Goal: Transaction & Acquisition: Purchase product/service

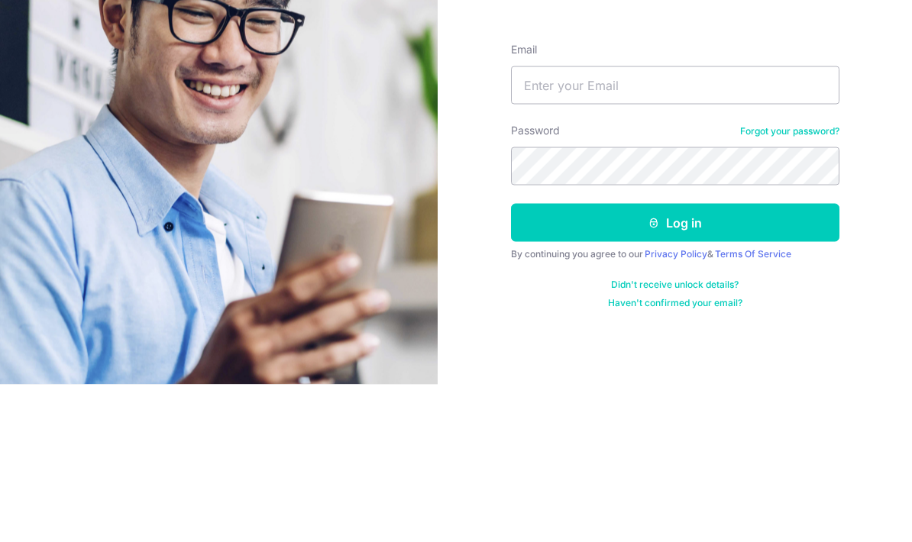
scroll to position [61, 0]
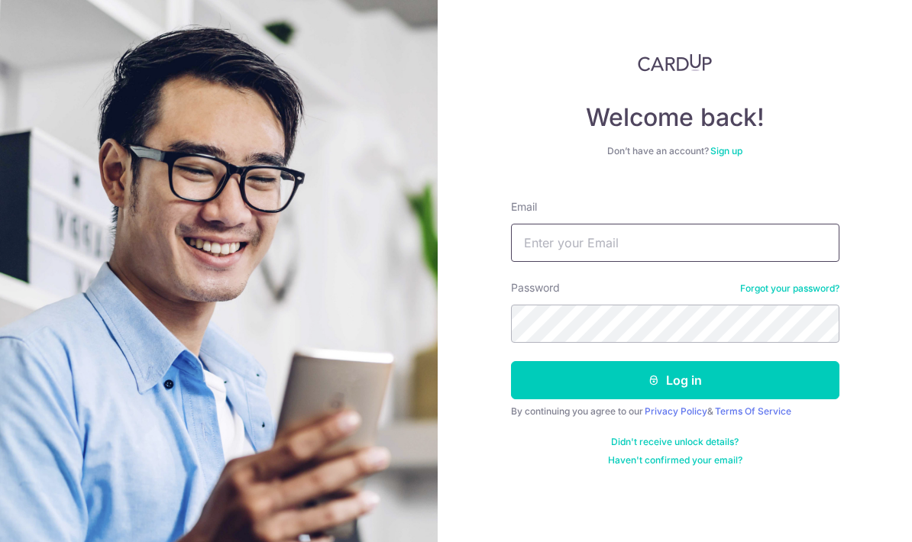
type input "[EMAIL_ADDRESS][DOMAIN_NAME]"
click at [733, 361] on button "Log in" at bounding box center [675, 380] width 328 height 38
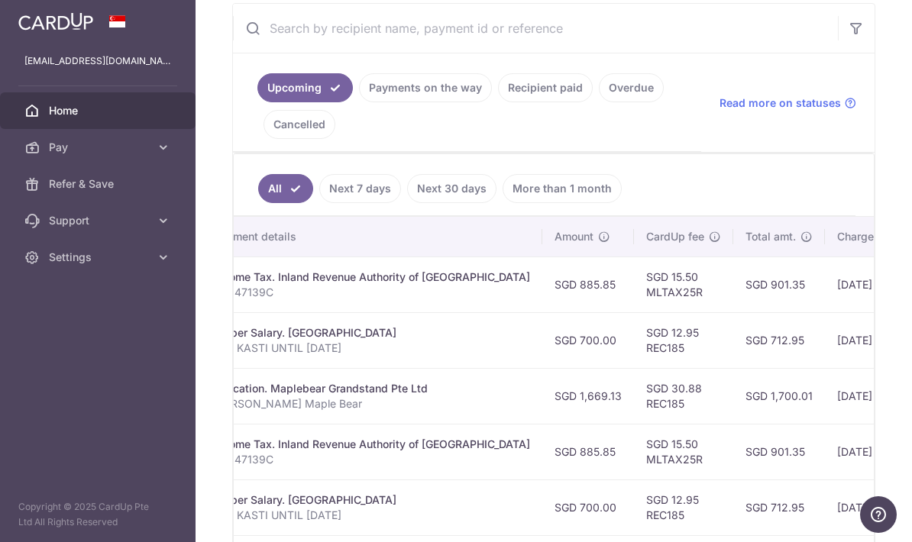
scroll to position [225, 0]
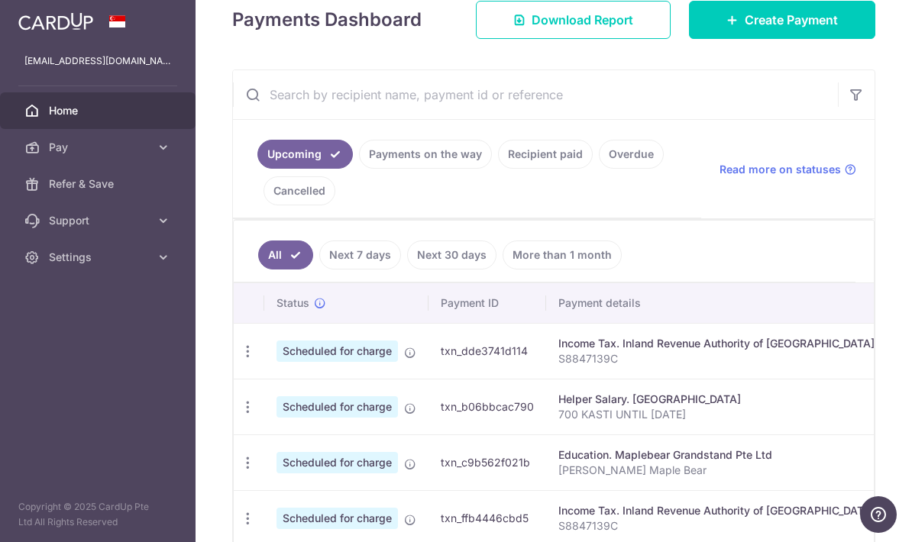
click at [821, 29] on span "Create Payment" at bounding box center [790, 20] width 93 height 18
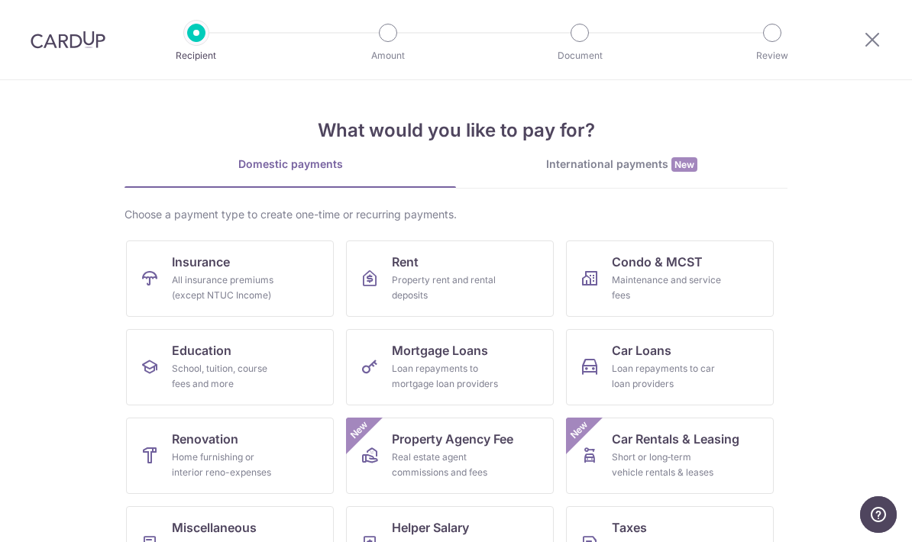
click at [278, 292] on div "All insurance premiums (except NTUC Income)" at bounding box center [227, 288] width 110 height 31
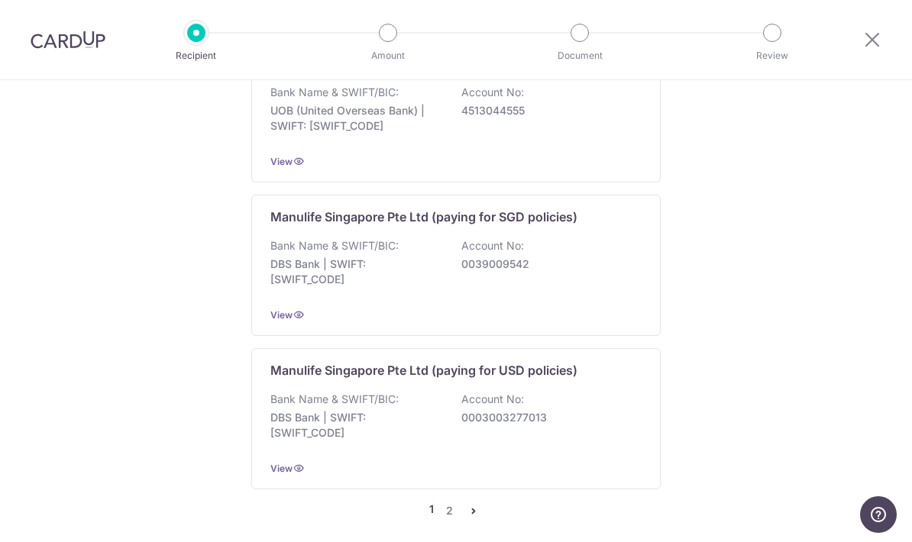
scroll to position [1521, 0]
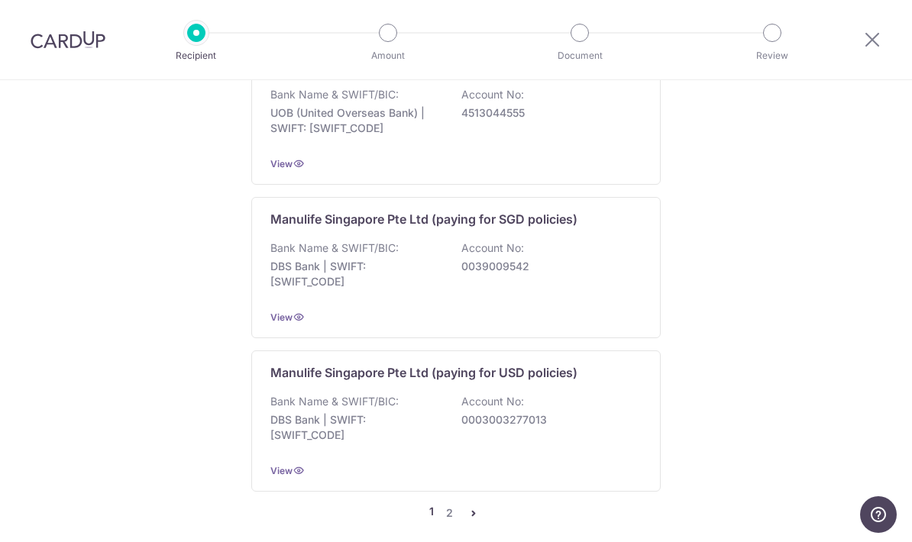
click at [454, 505] on link "2" at bounding box center [449, 513] width 18 height 18
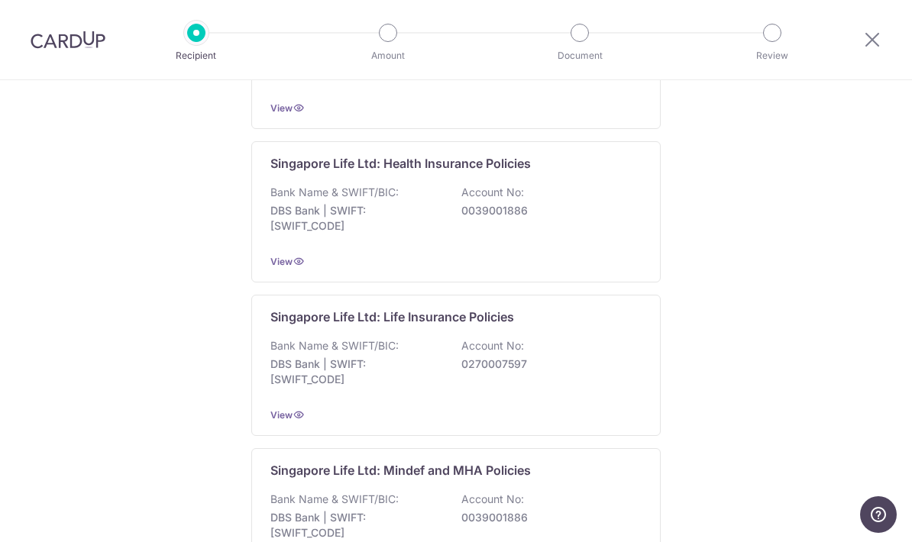
scroll to position [640, 0]
click at [566, 373] on p "0270007597" at bounding box center [546, 364] width 171 height 15
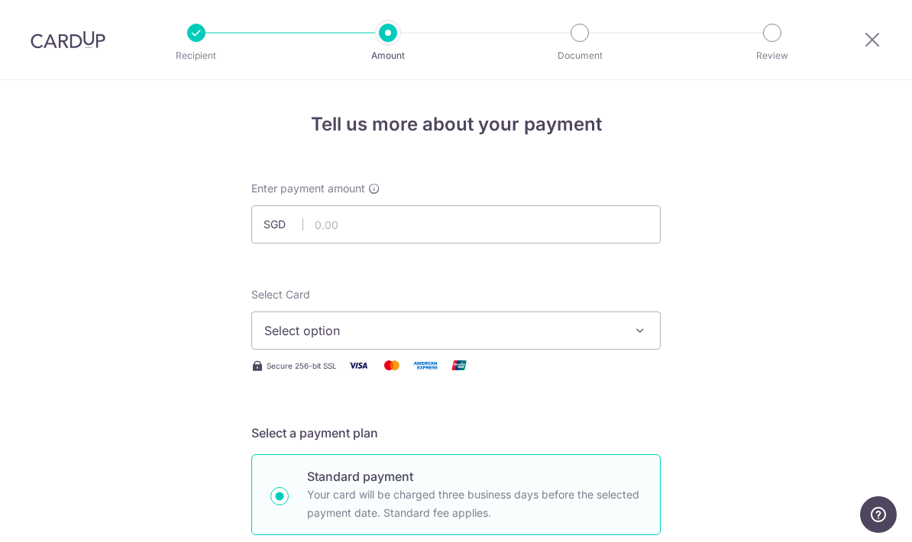
click at [880, 36] on icon at bounding box center [872, 39] width 18 height 19
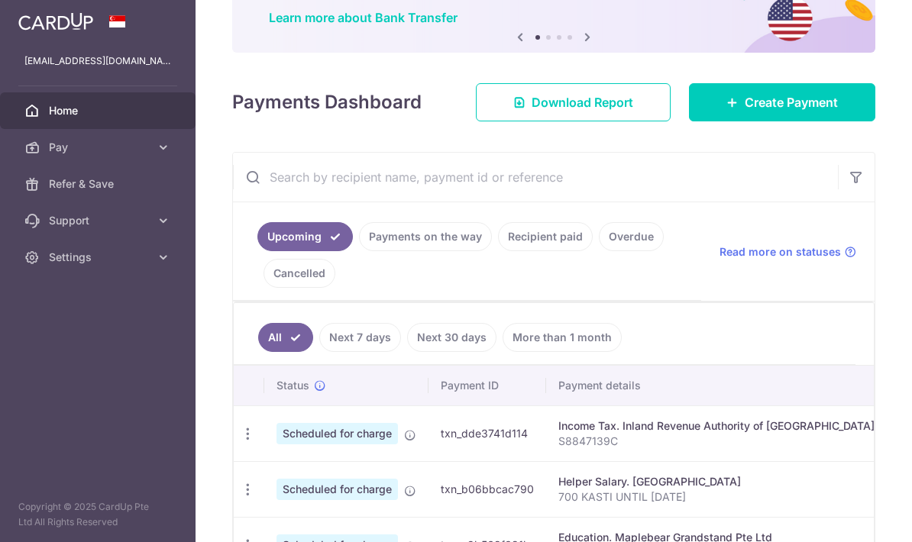
scroll to position [116, 0]
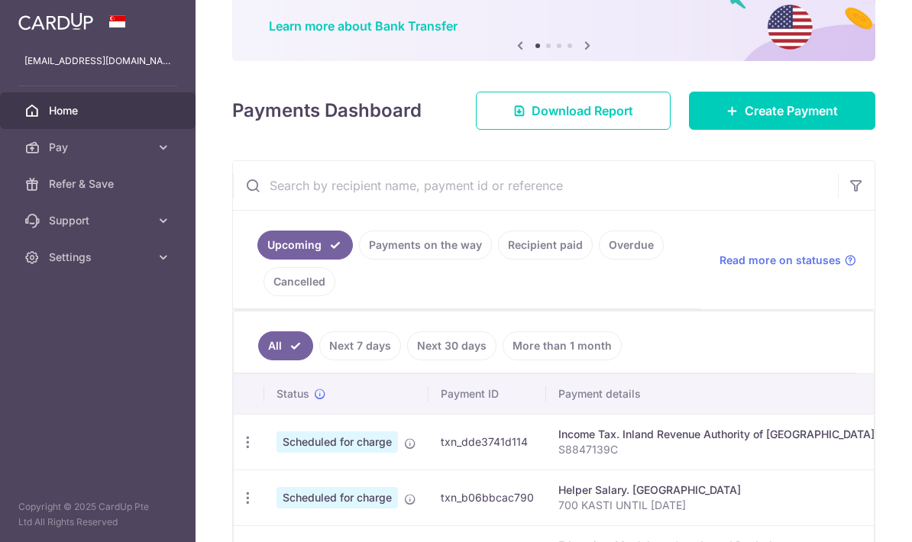
click at [810, 120] on span "Create Payment" at bounding box center [790, 111] width 93 height 18
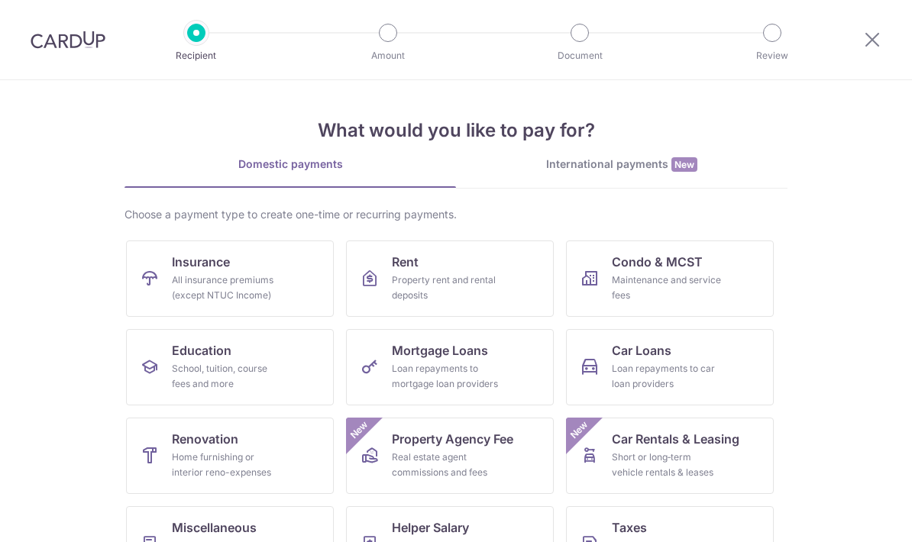
click at [270, 307] on link "Insurance All insurance premiums (except NTUC Income)" at bounding box center [230, 279] width 208 height 76
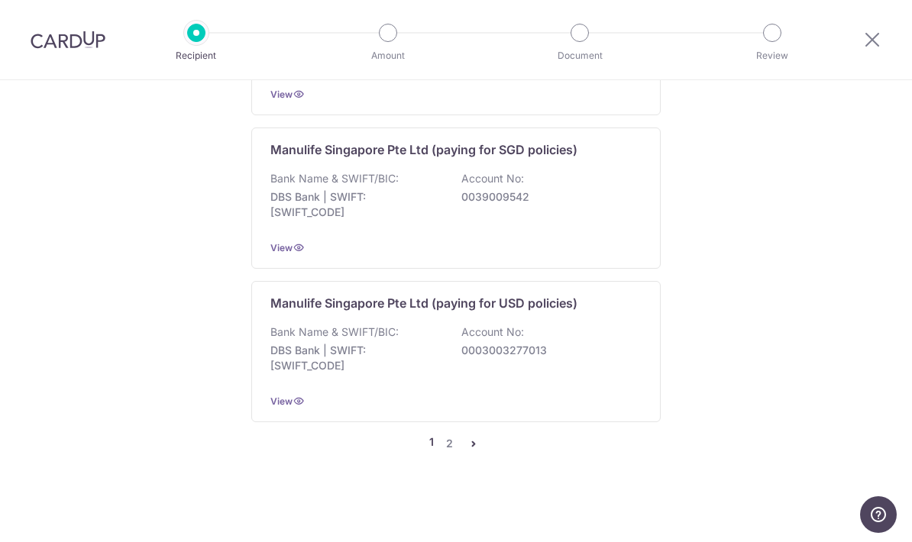
scroll to position [1521, 0]
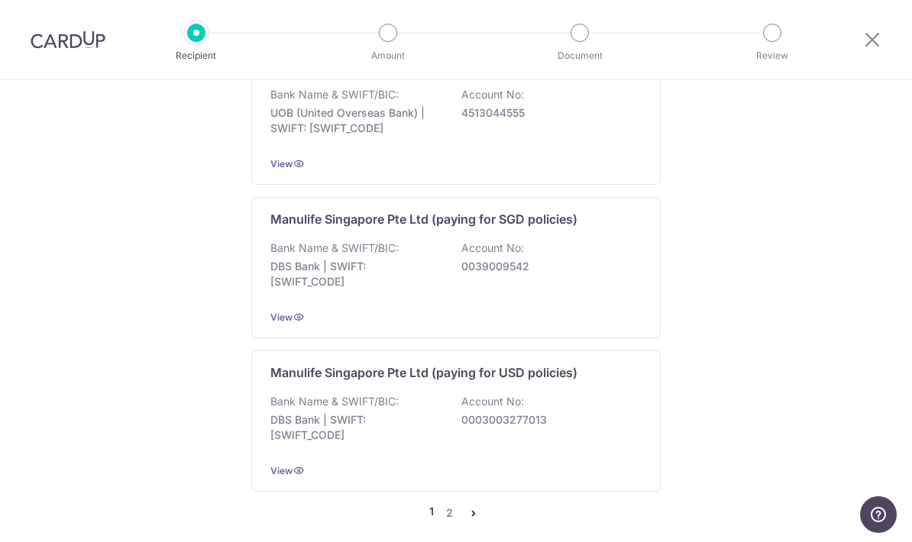
click at [447, 504] on link "2" at bounding box center [449, 513] width 18 height 18
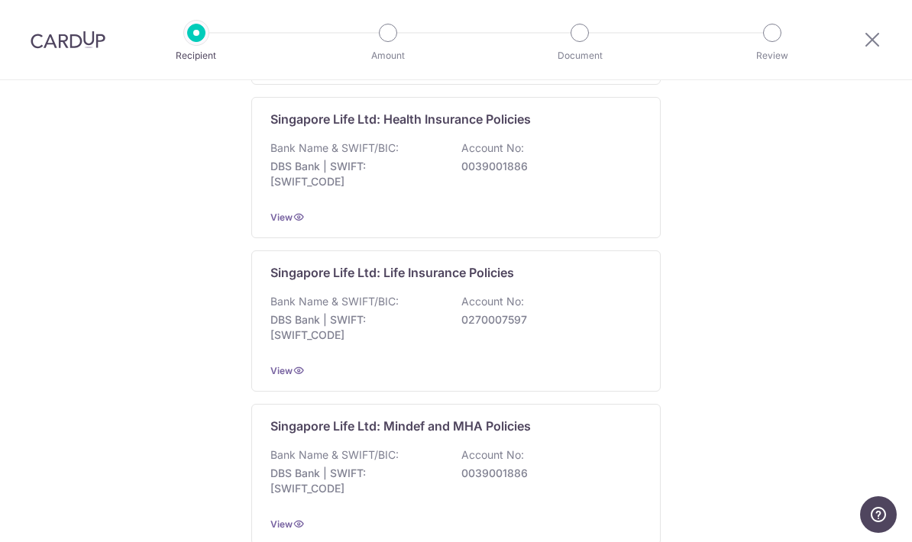
scroll to position [695, 0]
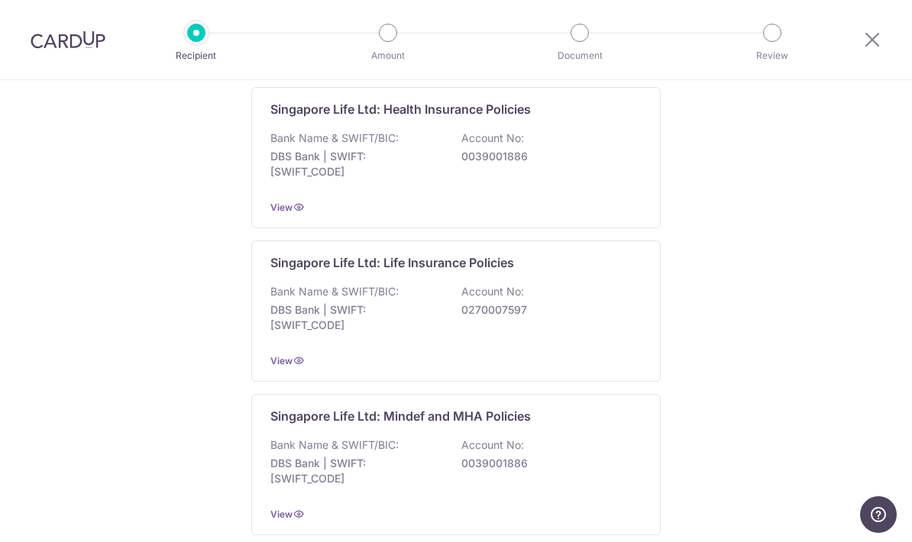
click at [615, 353] on div "Singapore Life Ltd: Life Insurance Policies Bank Name & SWIFT/BIC: DBS Bank | S…" at bounding box center [455, 311] width 409 height 141
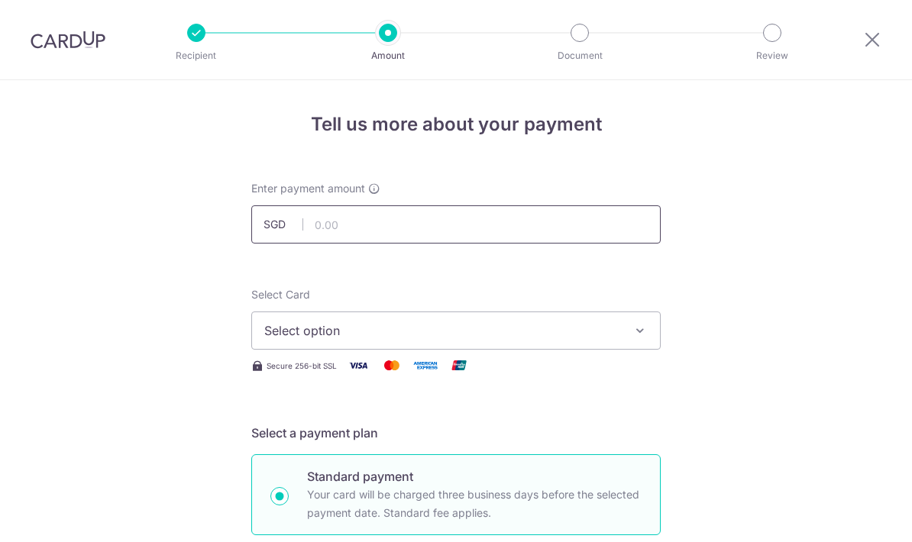
click at [579, 242] on input "text" at bounding box center [455, 224] width 409 height 38
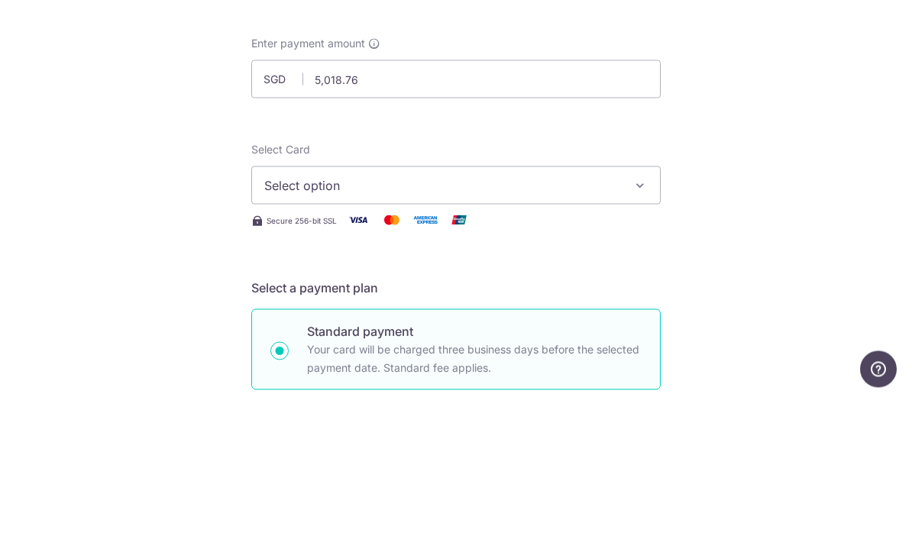
scroll to position [61, 0]
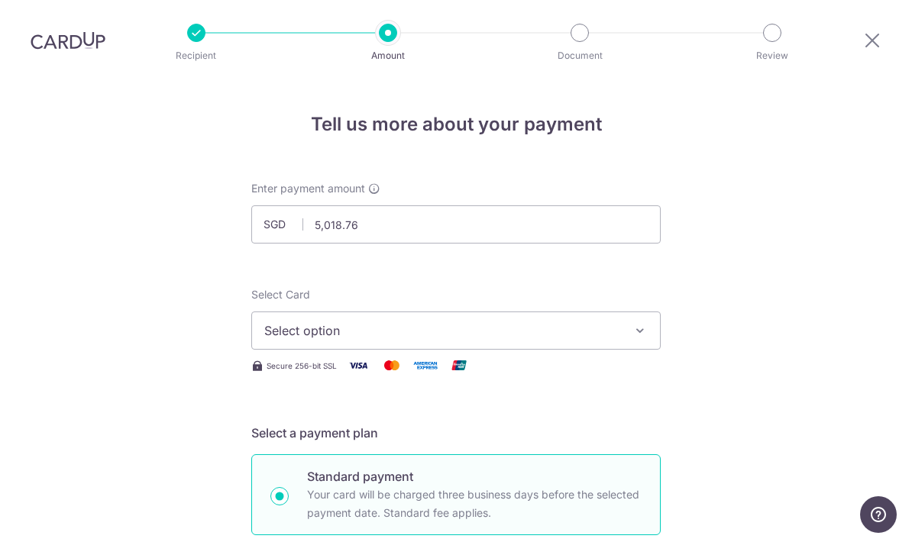
click at [475, 321] on span "Select option" at bounding box center [442, 330] width 356 height 18
type input "5,018.76"
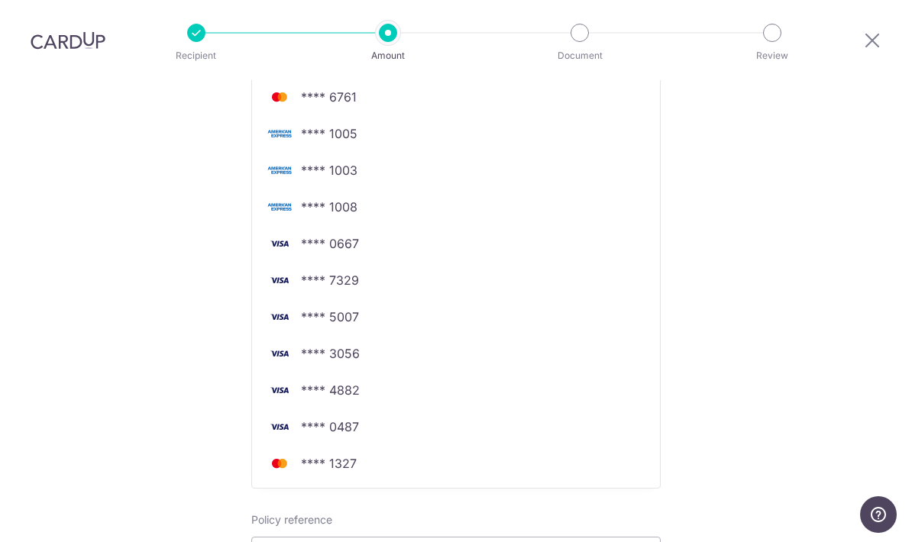
scroll to position [454, 0]
click at [366, 407] on link "**** 0487" at bounding box center [456, 425] width 408 height 37
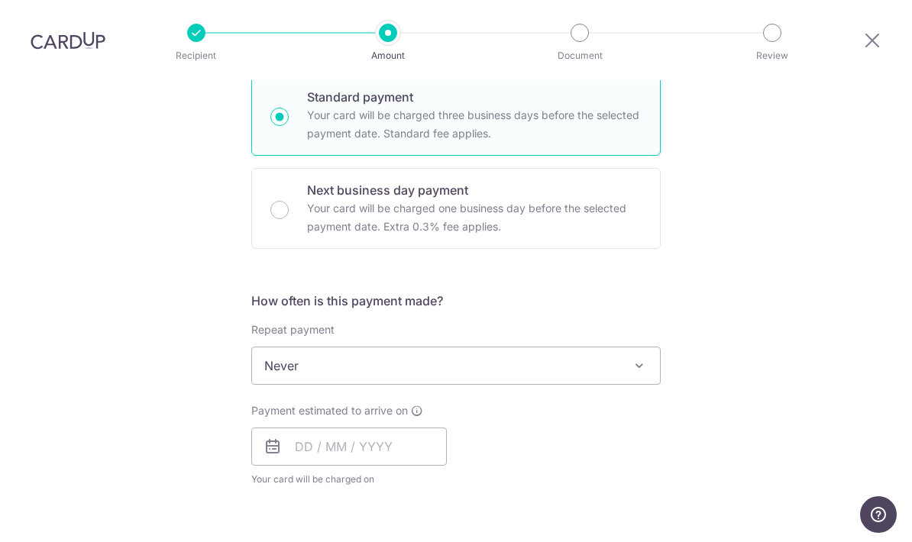
scroll to position [392, 0]
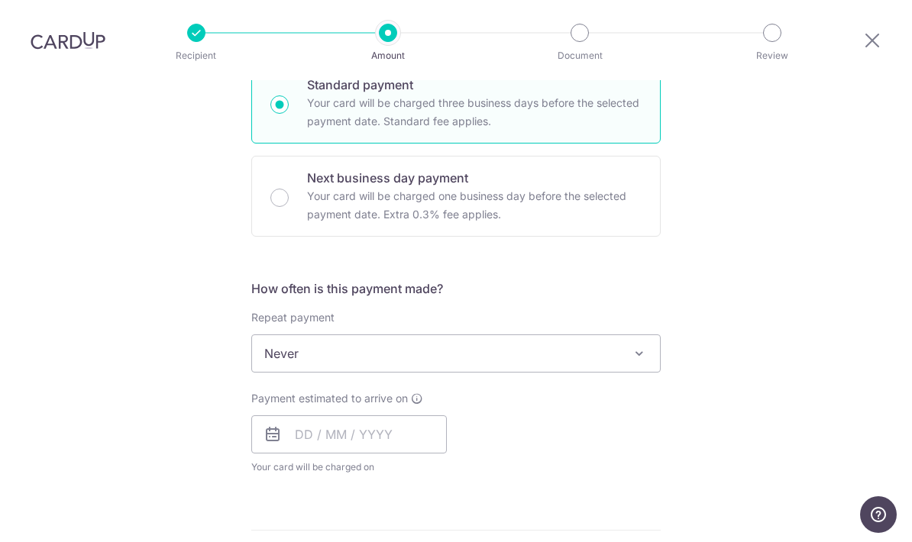
click at [524, 335] on span "Never" at bounding box center [456, 353] width 408 height 37
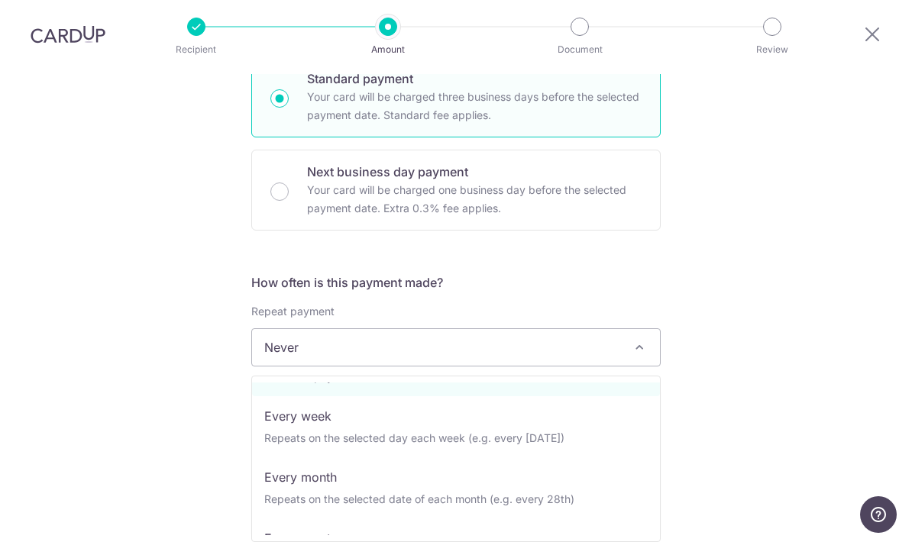
scroll to position [48, 0]
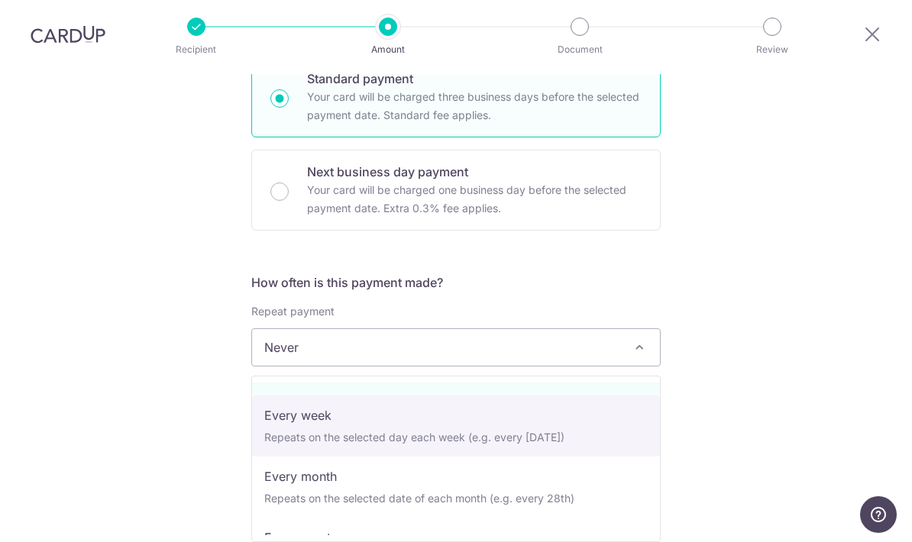
select select "2"
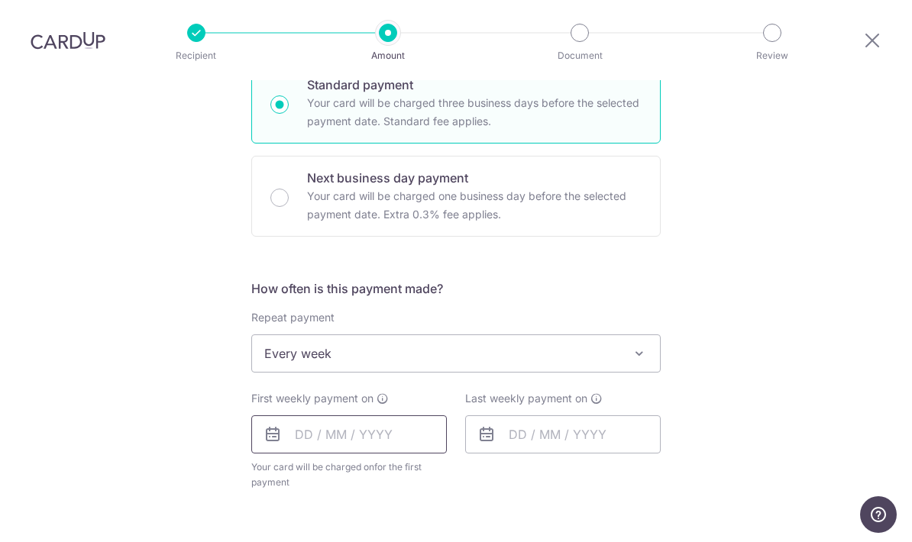
click at [336, 415] on input "text" at bounding box center [348, 434] width 195 height 38
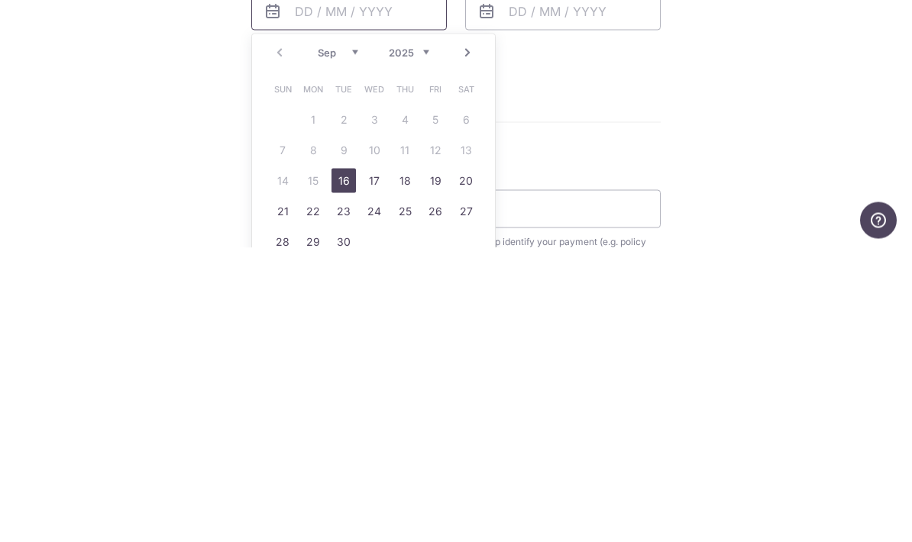
scroll to position [523, 0]
click at [341, 460] on link "16" at bounding box center [343, 472] width 24 height 24
type input "[DATE]"
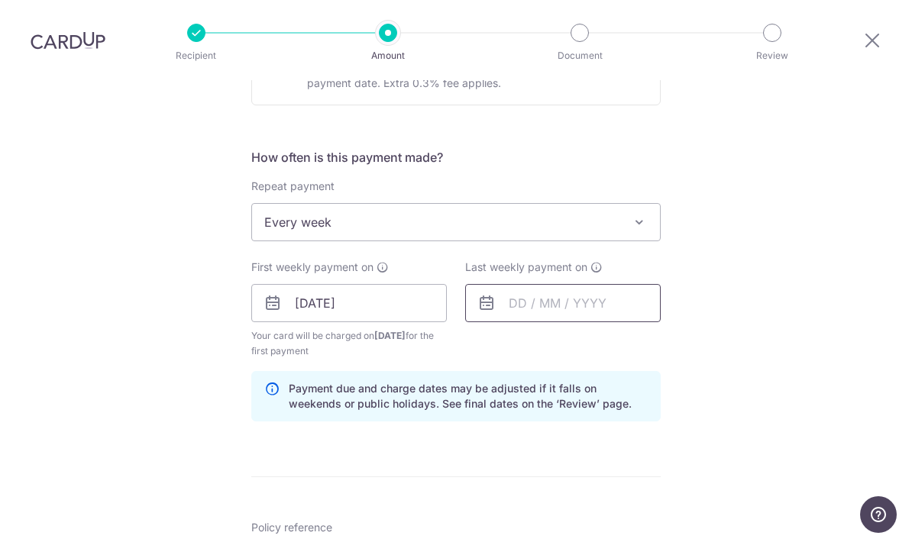
click at [582, 284] on input "text" at bounding box center [562, 303] width 195 height 38
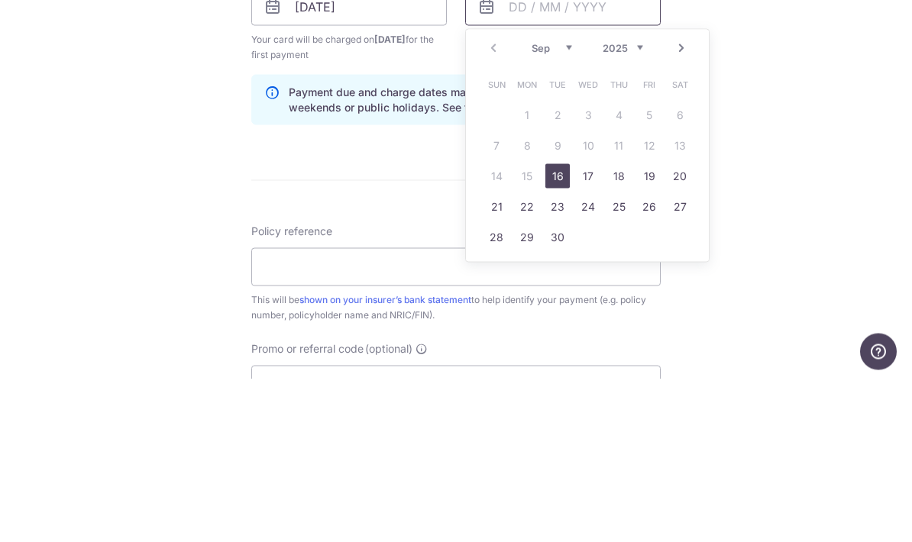
scroll to position [667, 0]
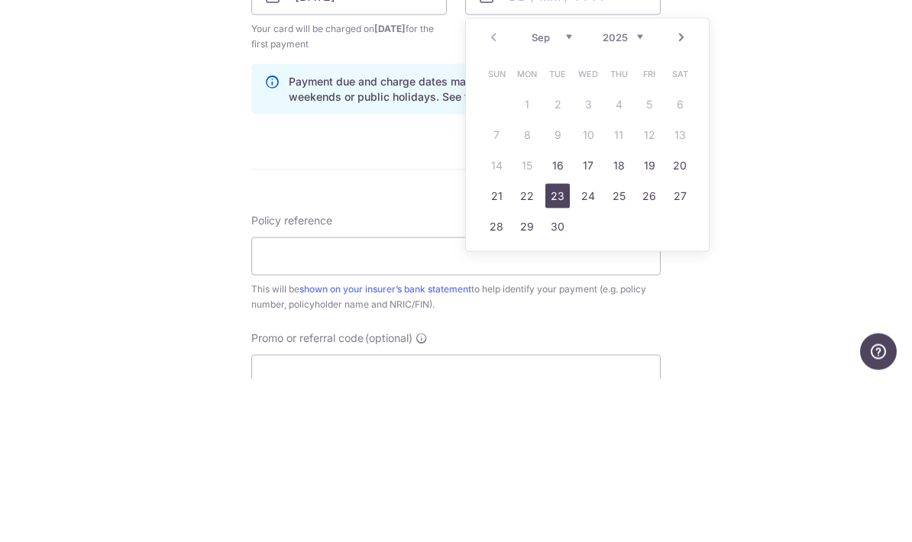
click at [555, 347] on link "23" at bounding box center [557, 359] width 24 height 24
type input "[DATE]"
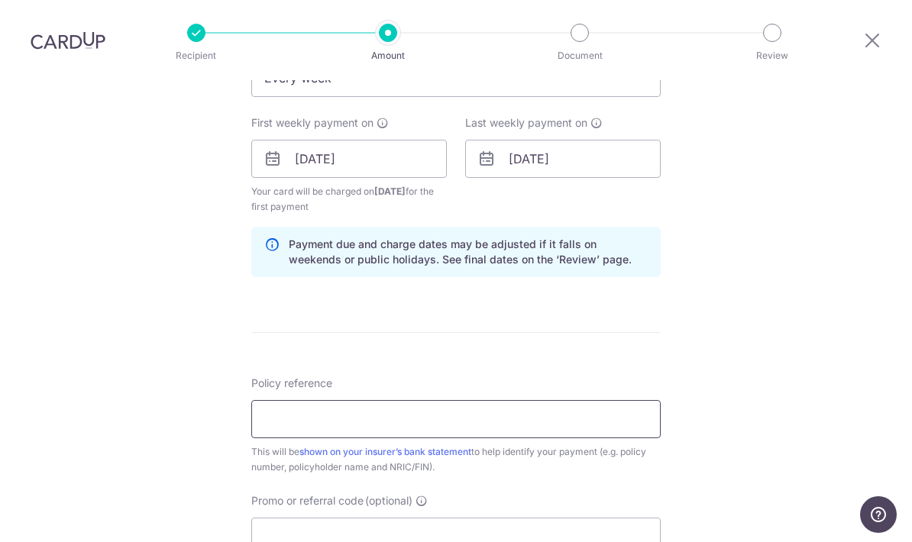
click at [460, 400] on input "Policy reference" at bounding box center [455, 419] width 409 height 38
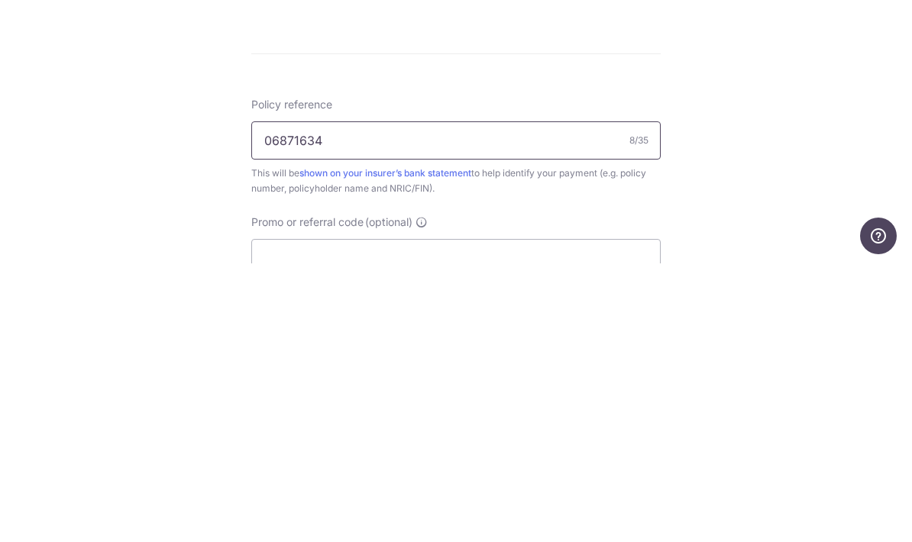
type input "06871634"
click at [811, 95] on div "Tell us more about your payment Enter payment amount SGD 5,018.76 5018.76 Selec…" at bounding box center [456, 142] width 912 height 1459
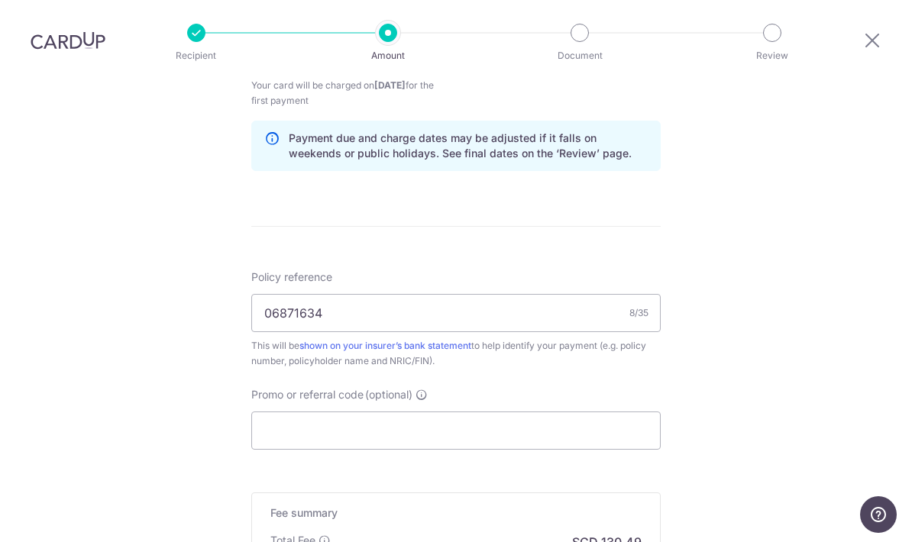
scroll to position [795, 0]
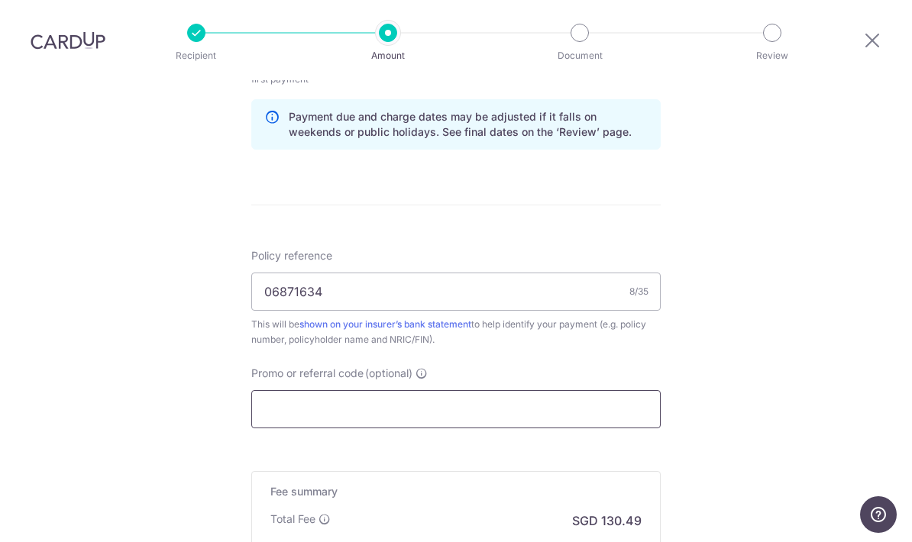
click at [437, 390] on input "Promo or referral code (optional)" at bounding box center [455, 409] width 409 height 38
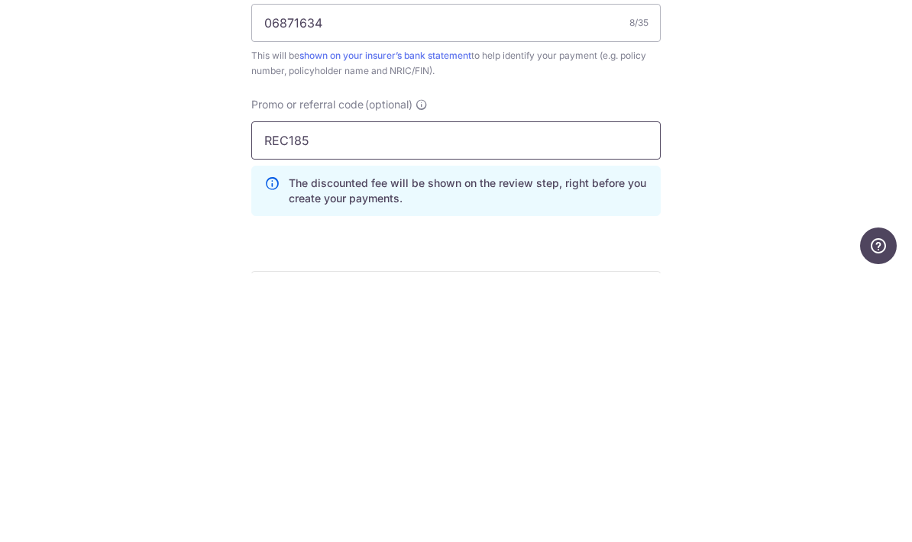
type input "REC185"
click at [737, 90] on div "Tell us more about your payment Enter payment amount SGD 5,018.76 5018.76 Selec…" at bounding box center [456, 49] width 912 height 1528
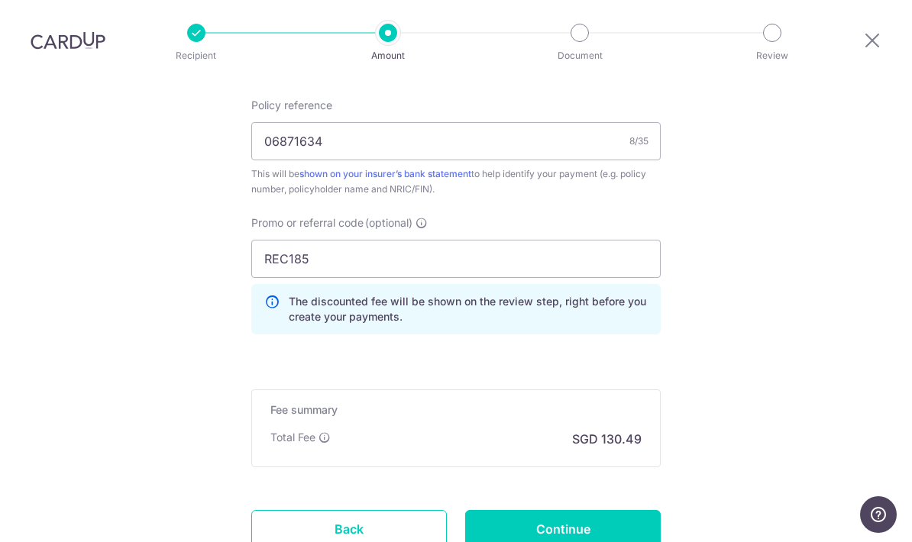
scroll to position [989, 0]
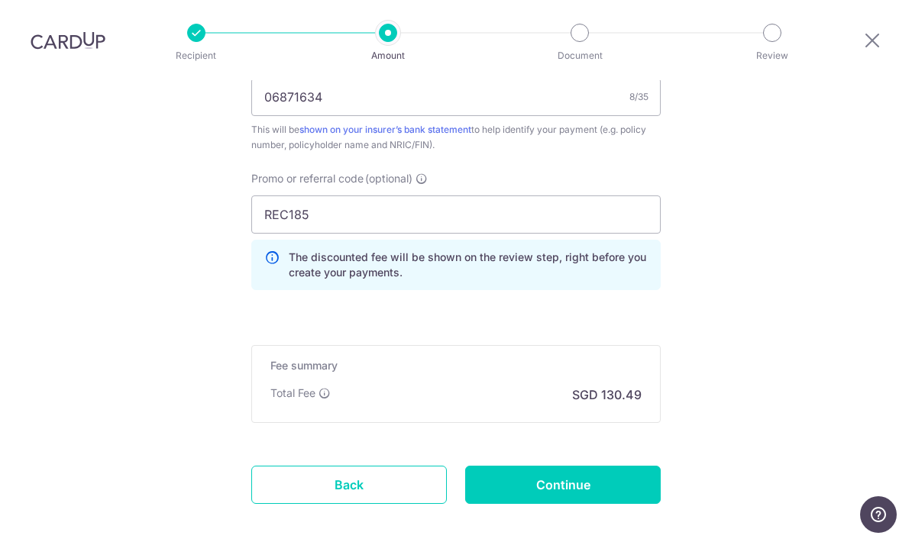
click at [611, 466] on input "Continue" at bounding box center [562, 485] width 195 height 38
type input "Create Schedule"
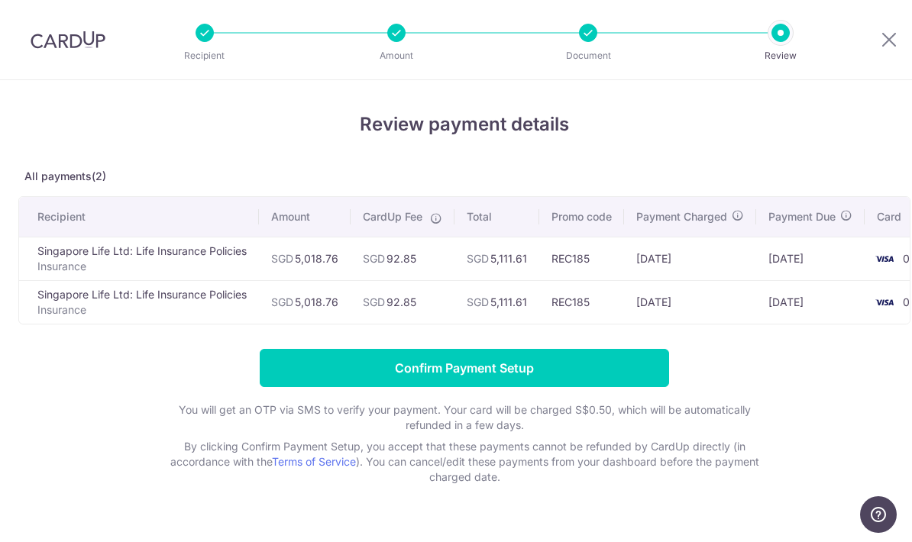
click at [579, 34] on div at bounding box center [588, 33] width 18 height 18
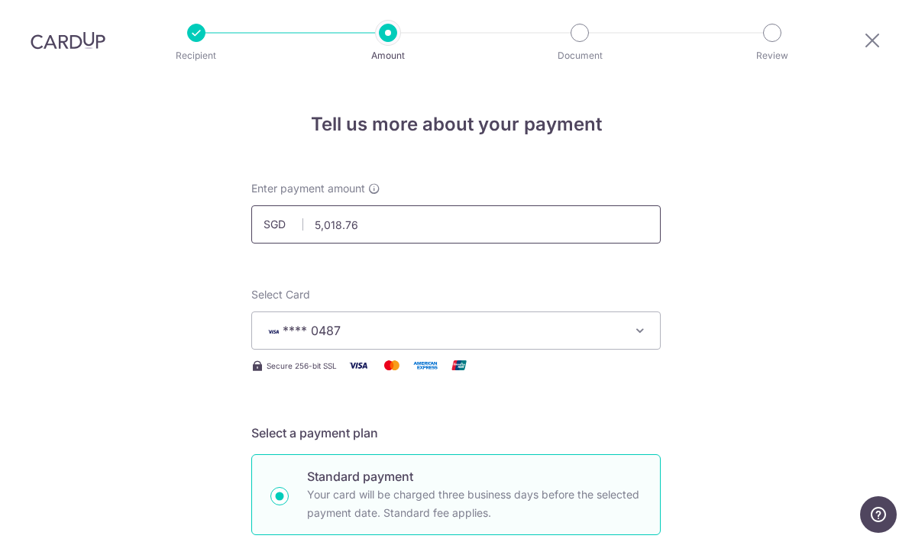
click at [347, 205] on input "5,018.76" at bounding box center [455, 224] width 409 height 38
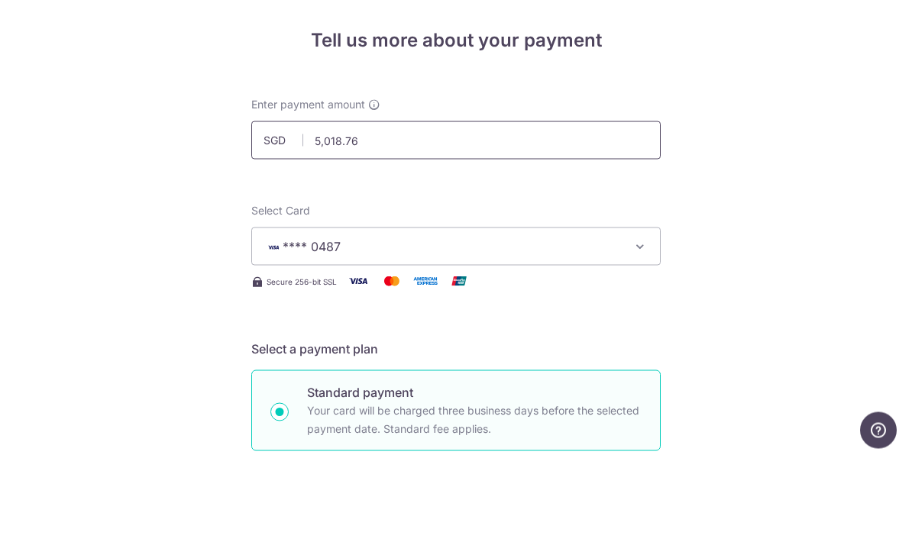
click at [383, 205] on input "5,018.76" at bounding box center [455, 224] width 409 height 38
type input "5"
type input "4,927.60"
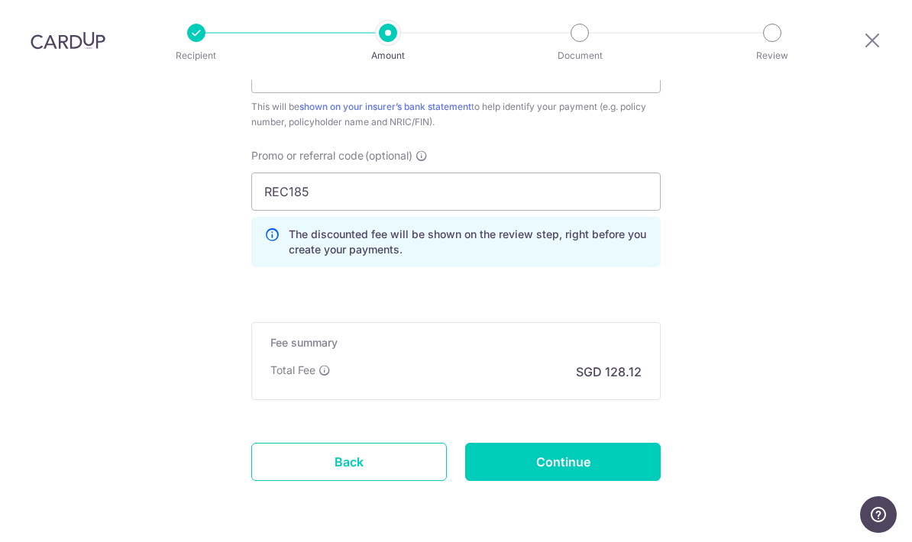
scroll to position [933, 0]
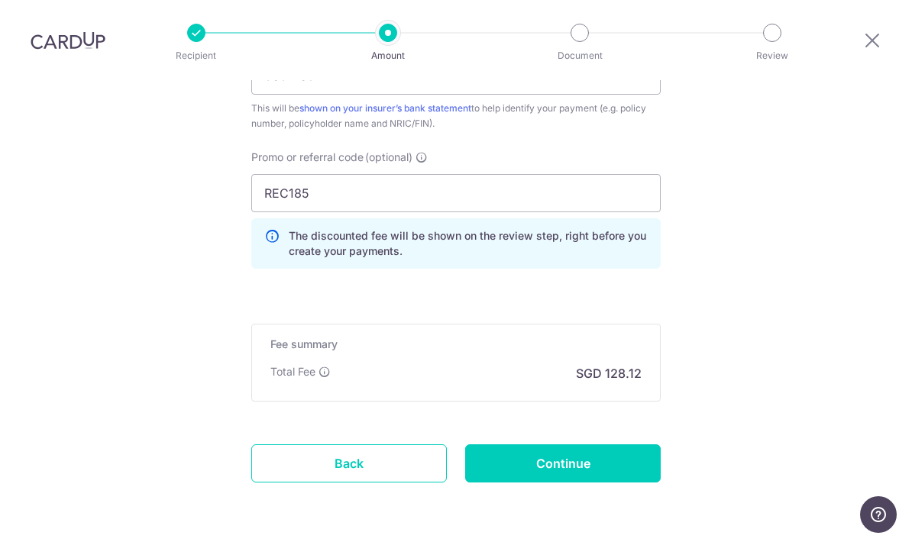
click at [635, 444] on input "Continue" at bounding box center [562, 463] width 195 height 38
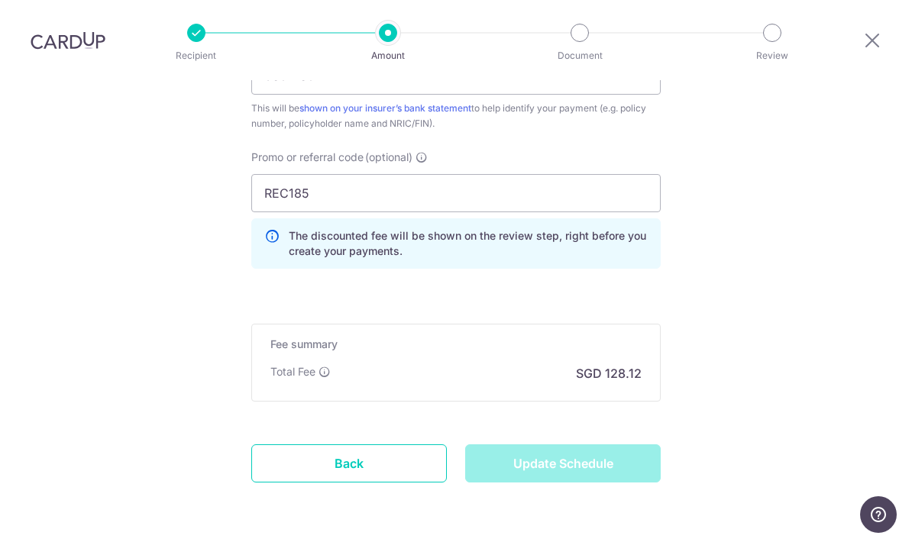
type input "Update Schedule"
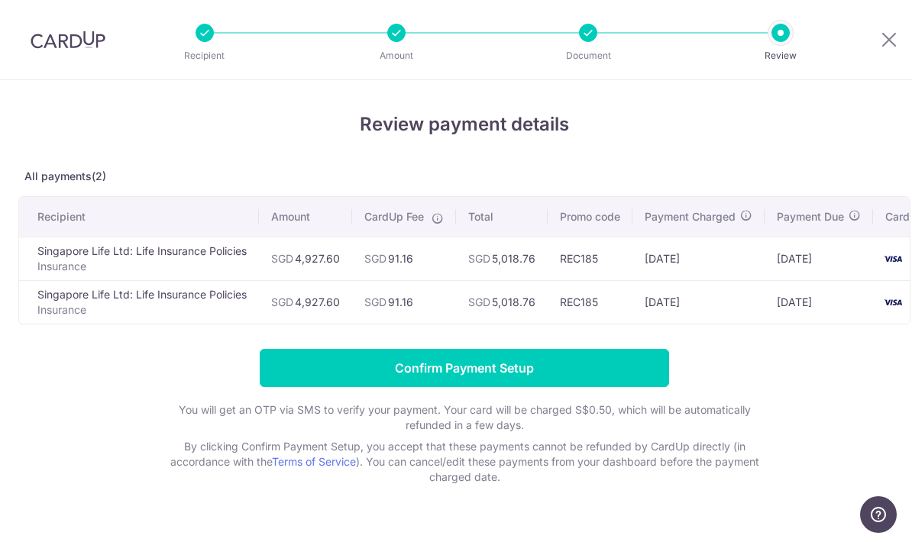
click at [630, 382] on input "Confirm Payment Setup" at bounding box center [464, 368] width 409 height 38
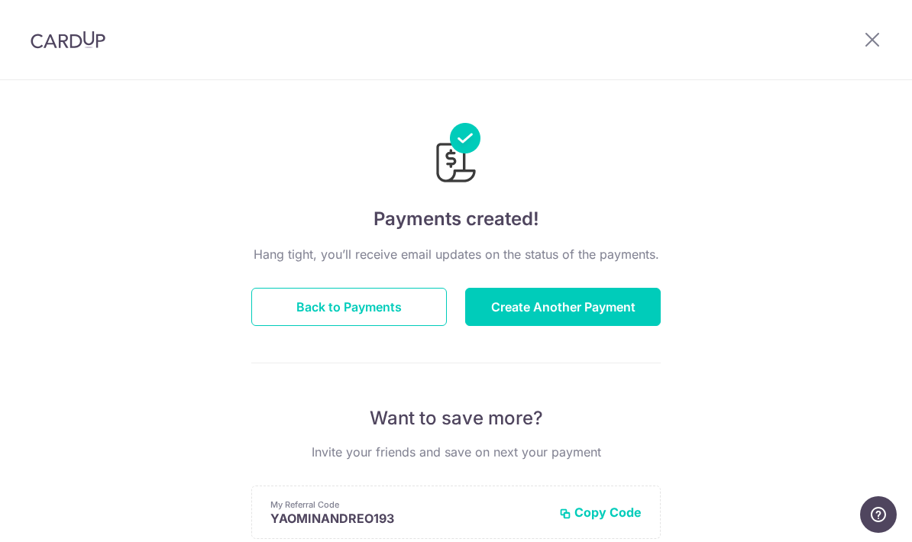
click at [391, 326] on button "Back to Payments" at bounding box center [348, 307] width 195 height 38
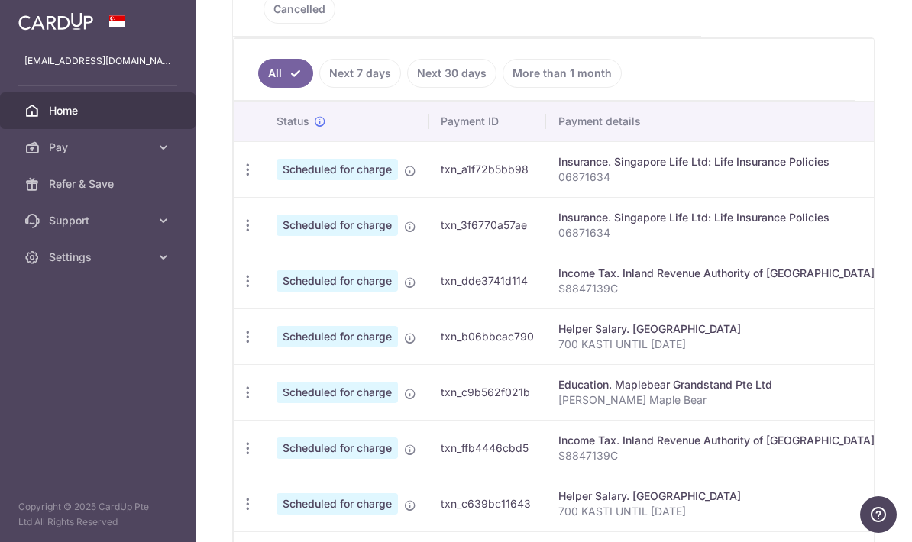
click at [240, 234] on icon "button" at bounding box center [248, 226] width 16 height 16
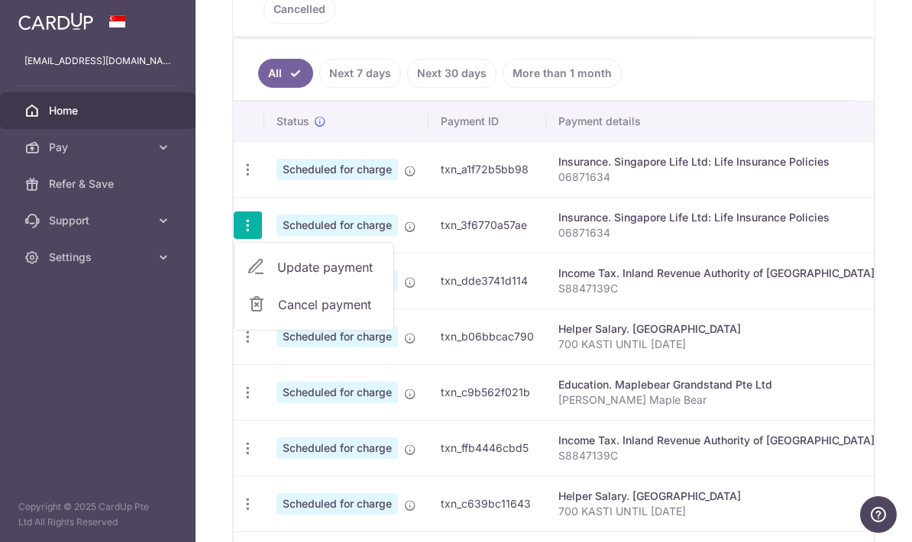
click at [278, 314] on span "Cancel payment" at bounding box center [329, 304] width 102 height 18
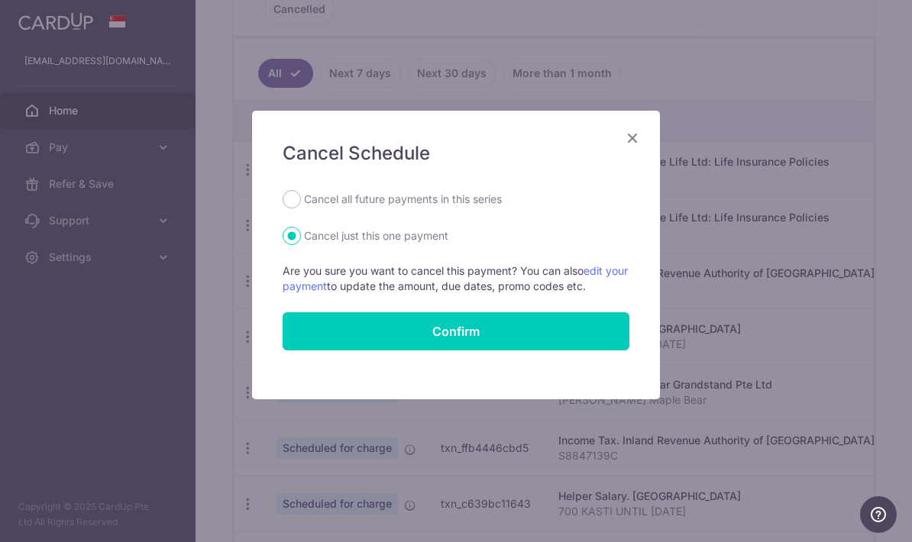
click at [551, 338] on button "Confirm" at bounding box center [455, 331] width 347 height 38
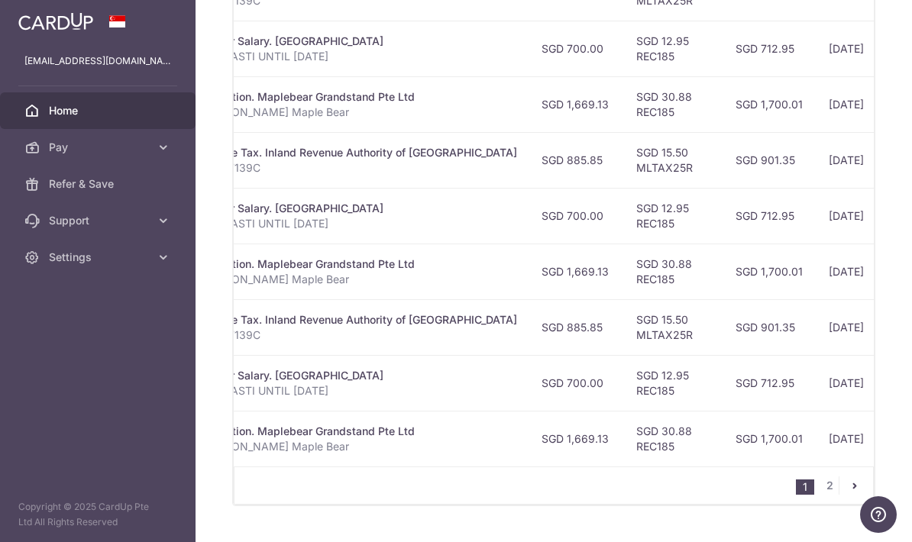
scroll to position [0, 357]
click at [831, 495] on link "2" at bounding box center [829, 485] width 18 height 18
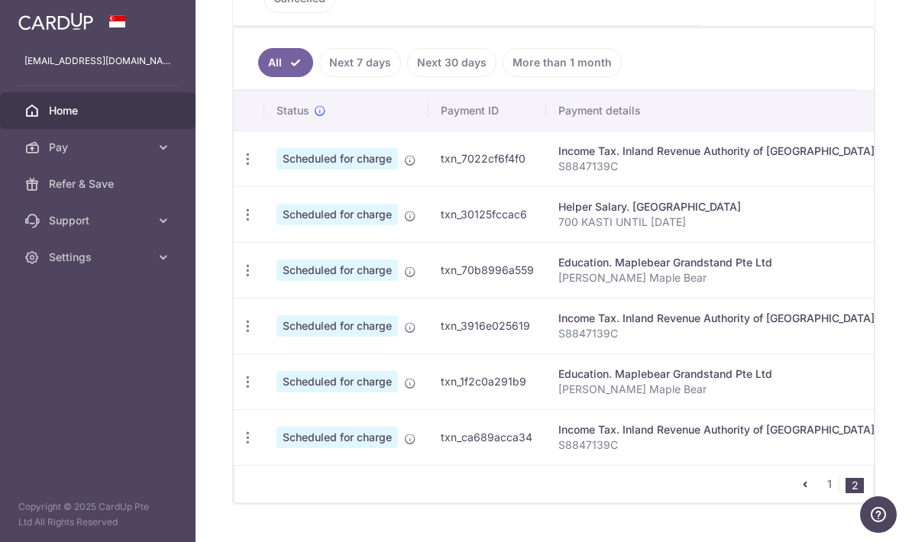
scroll to position [416, 0]
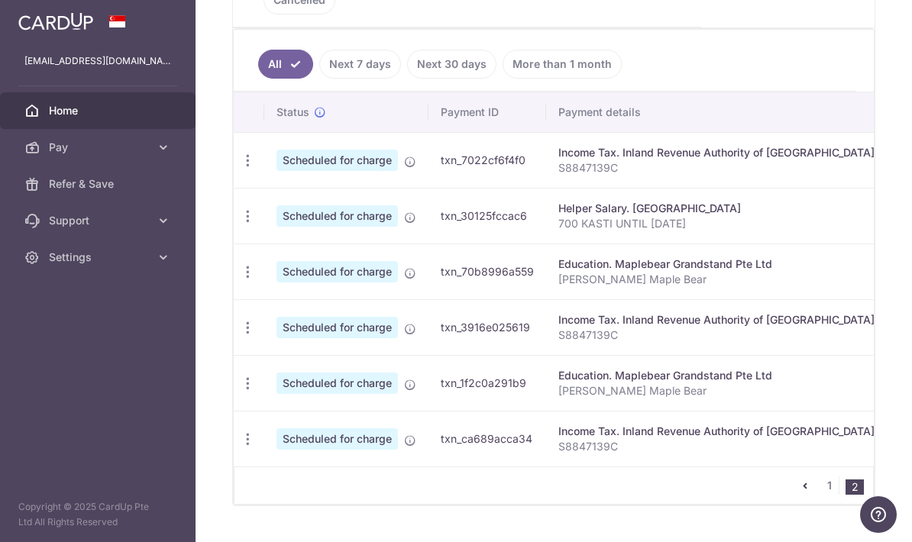
click at [830, 495] on link "1" at bounding box center [829, 485] width 18 height 18
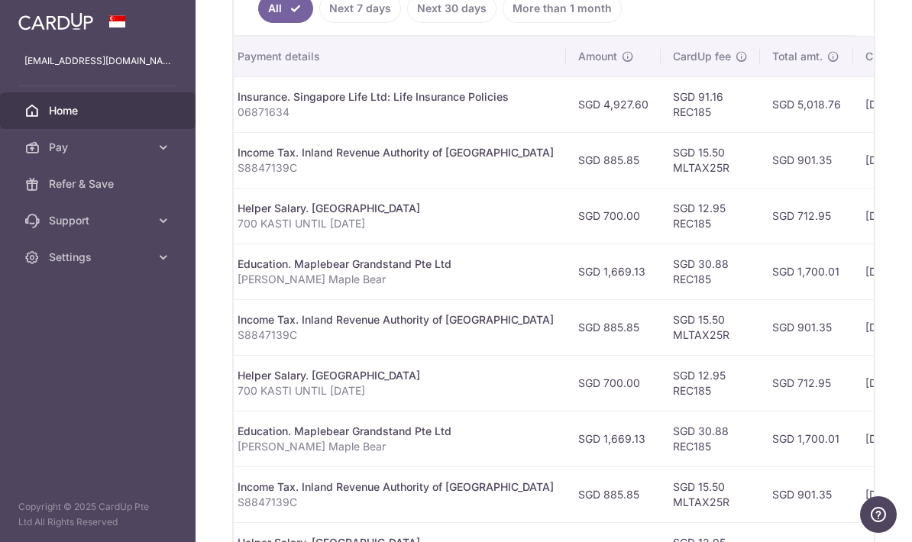
scroll to position [0, 322]
